Goal: Task Accomplishment & Management: Use online tool/utility

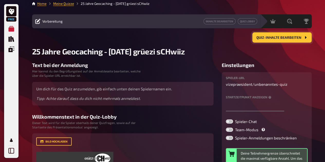
click at [290, 38] on span "Quiz-Inhalte bearbeiten" at bounding box center [278, 38] width 45 height 4
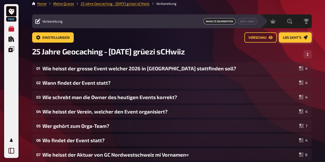
click at [296, 39] on span "Los geht's" at bounding box center [292, 38] width 18 height 4
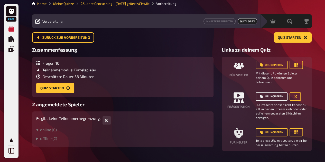
click at [278, 94] on button "URL kopieren" at bounding box center [271, 96] width 32 height 8
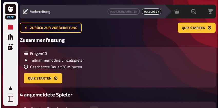
scroll to position [20, 0]
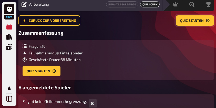
click at [183, 21] on span "Quiz starten" at bounding box center [193, 21] width 24 height 4
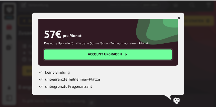
scroll to position [50, 0]
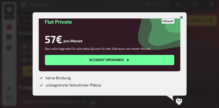
click at [183, 18] on icon "button" at bounding box center [181, 17] width 3 height 3
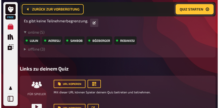
scroll to position [53, 0]
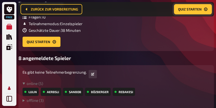
click at [11, 87] on icon "Profil" at bounding box center [9, 89] width 6 height 6
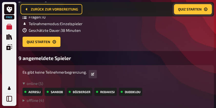
click at [192, 7] on span "Quiz starten" at bounding box center [190, 9] width 24 height 4
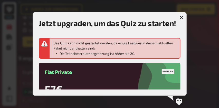
scroll to position [68, 0]
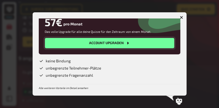
click at [109, 44] on button "Account upgraden" at bounding box center [109, 43] width 129 height 10
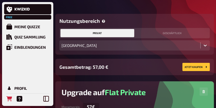
scroll to position [51, 0]
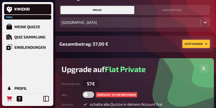
click at [188, 46] on button "Jetzt Kaufen" at bounding box center [196, 44] width 27 height 8
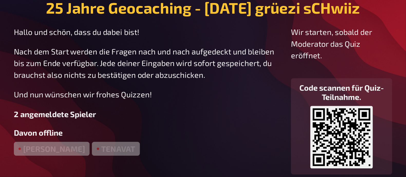
scroll to position [13, 0]
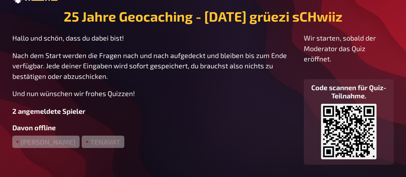
drag, startPoint x: 314, startPoint y: 0, endPoint x: 255, endPoint y: 96, distance: 112.6
click at [255, 96] on p "Und nun wünschen wir frohes Quizzen!" at bounding box center [153, 93] width 283 height 11
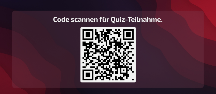
scroll to position [235, 0]
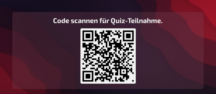
click at [185, 79] on div "Code scannen für Quiz-Teilnahme. https://play.kwizkid.live/play/vizepraesident/…" at bounding box center [108, 50] width 192 height 77
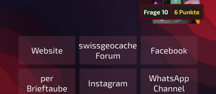
scroll to position [90, 0]
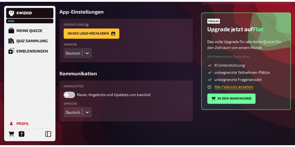
scroll to position [92, 0]
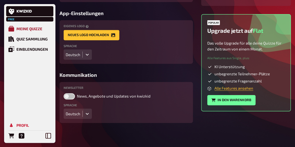
click at [20, 27] on div "Meine Quizze" at bounding box center [29, 28] width 26 height 5
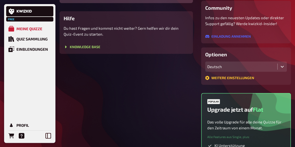
scroll to position [22, 0]
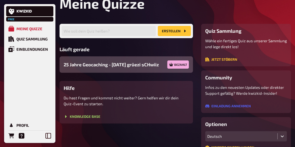
click at [115, 59] on div "25 Jahre Geocaching - 1 Jahr vor grüezi sCHwiiz Bezahlt" at bounding box center [127, 64] width 134 height 16
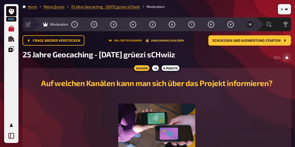
click at [115, 40] on button "URL für Teilnehmer" at bounding box center [125, 40] width 33 height 3
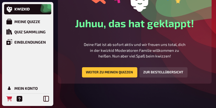
scroll to position [59, 0]
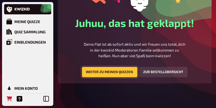
click at [121, 72] on button "Weiter zu meinen Quizzen" at bounding box center [109, 72] width 55 height 10
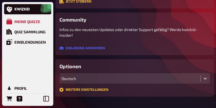
scroll to position [187, 0]
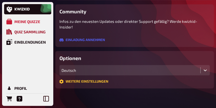
click at [17, 31] on div "Quiz Sammlung" at bounding box center [29, 32] width 31 height 5
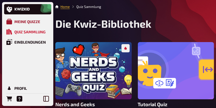
click at [17, 23] on div "Meine Quizze" at bounding box center [27, 21] width 26 height 5
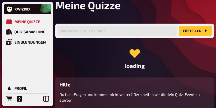
scroll to position [34, 0]
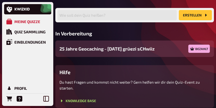
click at [148, 45] on div "25 Jahre Geocaching - 1 Jahr vor grüezi sCHwiiz Bezahlt" at bounding box center [134, 49] width 159 height 16
click at [192, 48] on icon at bounding box center [193, 49] width 4 height 4
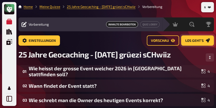
click at [195, 39] on span "Los geht's" at bounding box center [195, 41] width 18 height 4
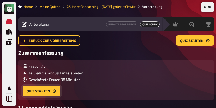
click at [48, 91] on button "Quiz starten" at bounding box center [42, 91] width 38 height 10
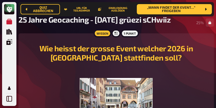
scroll to position [42, 0]
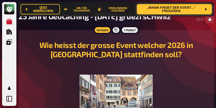
click at [162, 11] on span "„Wann findet der Event…“ freigeben" at bounding box center [171, 9] width 61 height 7
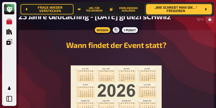
click at [164, 8] on span "„Wie schrebt man die…“ freigeben" at bounding box center [176, 9] width 52 height 7
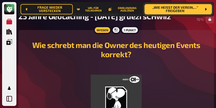
click at [164, 8] on span "„Wie heisst der Verein,…“ freigeben" at bounding box center [175, 9] width 53 height 7
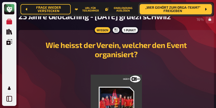
click at [164, 8] on span "„Wer gehört zum Orga-Team?“ freigeben" at bounding box center [173, 9] width 58 height 7
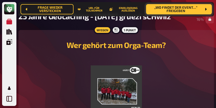
click at [164, 8] on span "„Wo findet der Event…“ freigeben" at bounding box center [176, 9] width 52 height 7
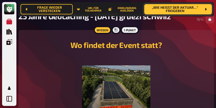
click at [164, 8] on span "„Wie heisst der Aktuar…“ freigeben" at bounding box center [175, 9] width 53 height 7
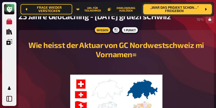
click at [164, 8] on span "„War das Projekt schon…“ freigeben" at bounding box center [175, 9] width 54 height 7
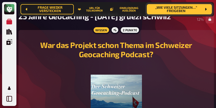
click at [164, 8] on span "„Wie viele Sitzungen…“ freigeben" at bounding box center [176, 9] width 51 height 7
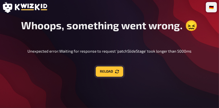
click at [108, 70] on button "Reload" at bounding box center [109, 72] width 27 height 10
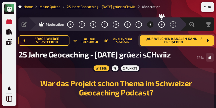
click at [165, 42] on span "„Auf welchen Kanälen kann…“ freigeben" at bounding box center [174, 40] width 60 height 7
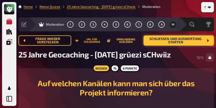
click at [88, 41] on button "URL für Teilnehmer" at bounding box center [89, 40] width 28 height 5
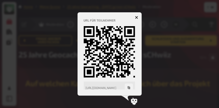
drag, startPoint x: 104, startPoint y: 51, endPoint x: 97, endPoint y: 57, distance: 9.1
drag, startPoint x: 97, startPoint y: 57, endPoint x: 90, endPoint y: 54, distance: 6.8
click at [90, 54] on icon at bounding box center [109, 51] width 51 height 51
